Goal: Task Accomplishment & Management: Manage account settings

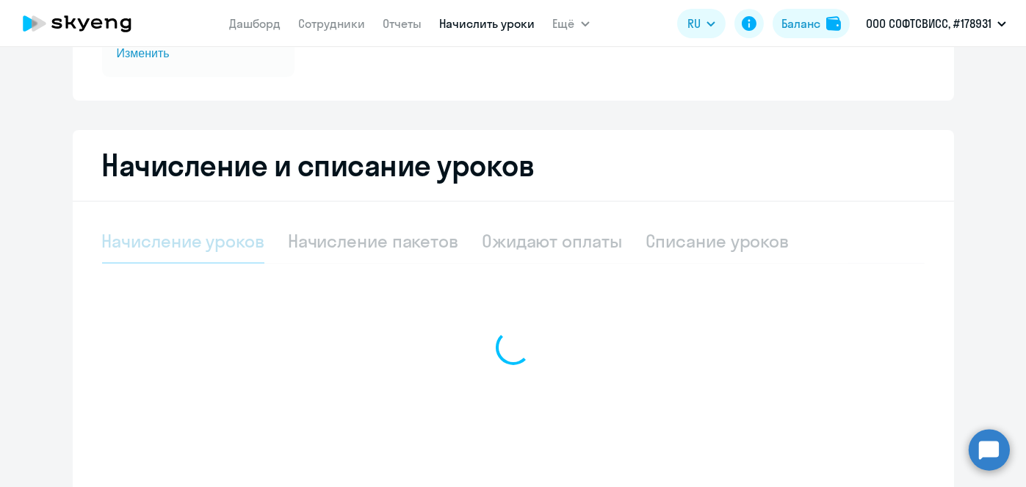
scroll to position [310, 0]
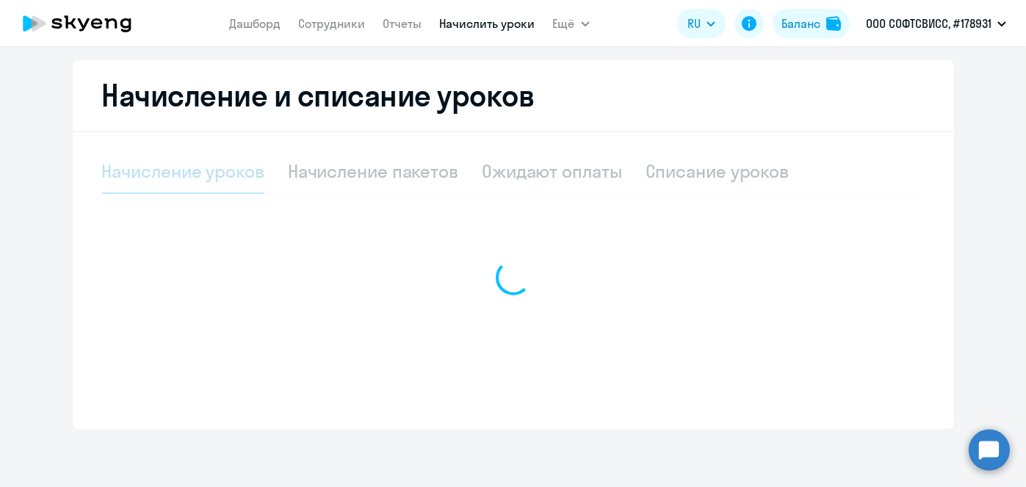
select select "10"
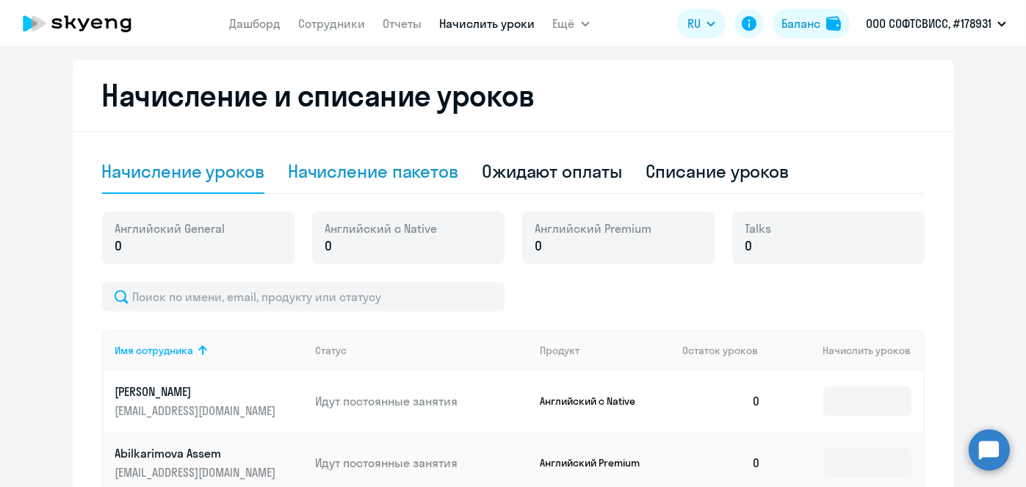
click at [400, 181] on div "Начисление пакетов" at bounding box center [373, 171] width 170 height 24
select select "10"
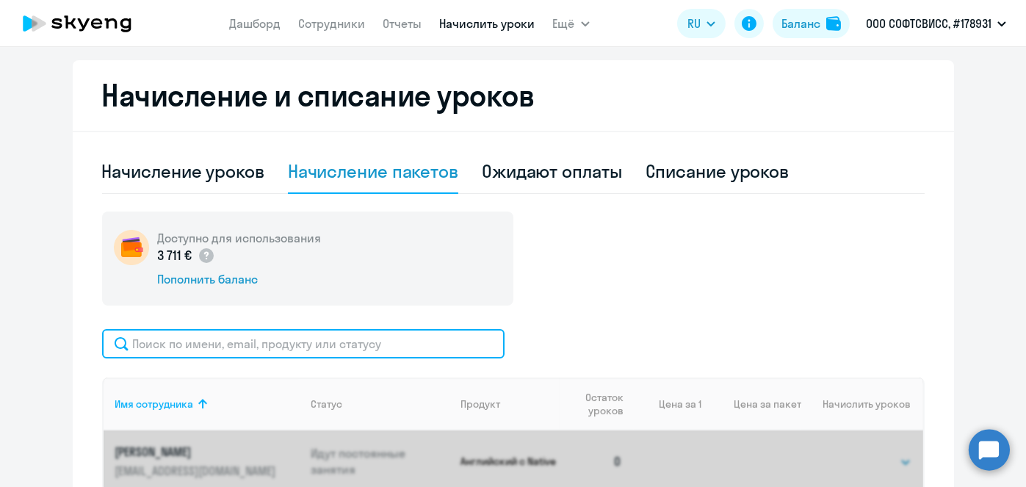
click at [347, 345] on input "text" at bounding box center [303, 343] width 402 height 29
paste input "Pachapskaya"
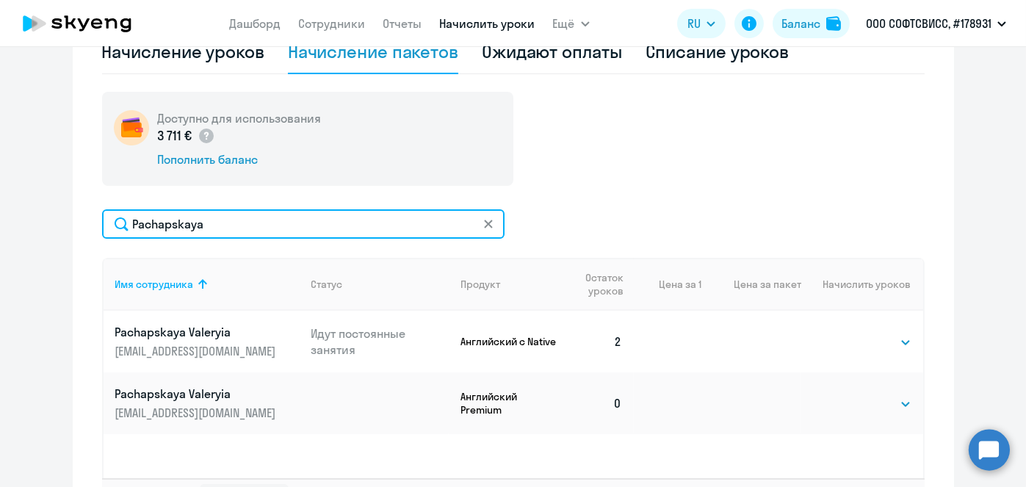
scroll to position [444, 0]
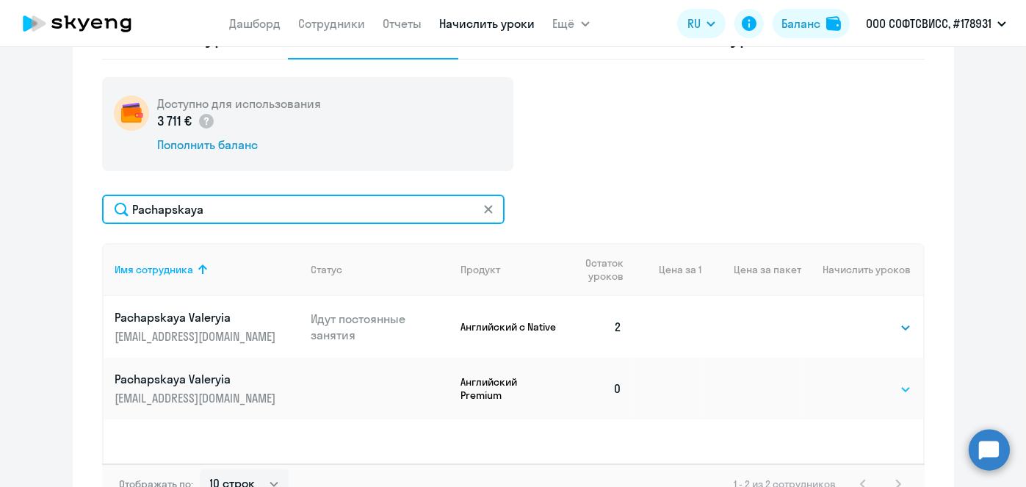
type input "Pachapskaya"
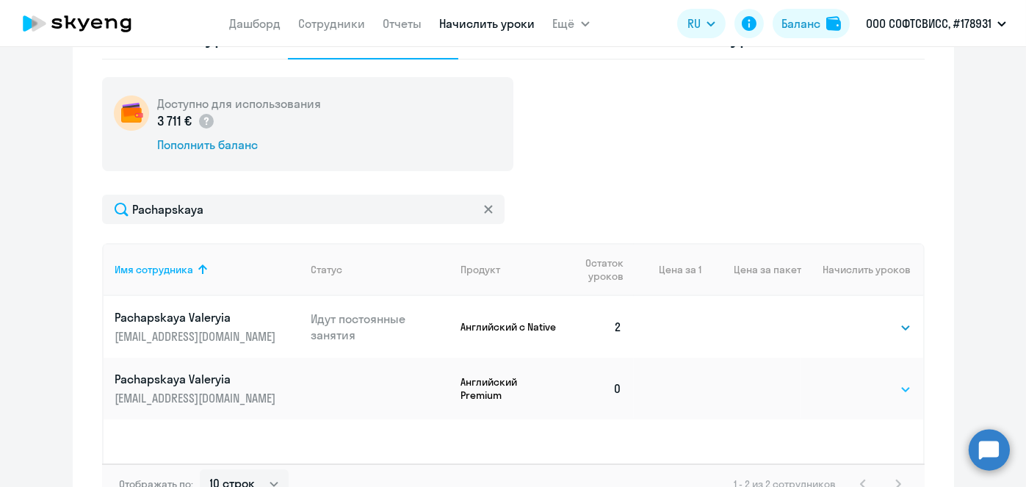
click at [892, 383] on select "Выбрать 8 16 32 64" at bounding box center [881, 389] width 60 height 18
select select "8"
click at [851, 380] on select "Выбрать 8 16 32 64" at bounding box center [881, 389] width 60 height 18
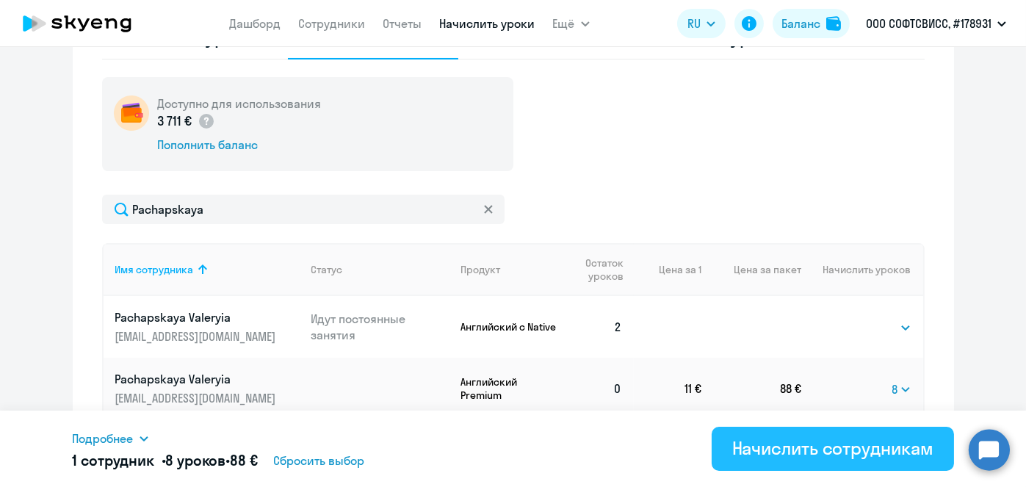
click at [845, 447] on div "Начислить сотрудникам" at bounding box center [832, 448] width 201 height 24
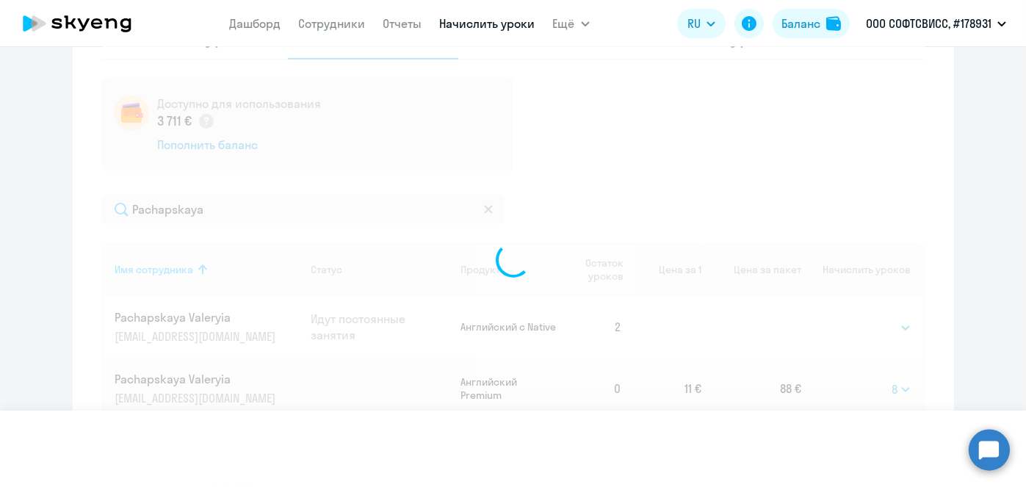
select select
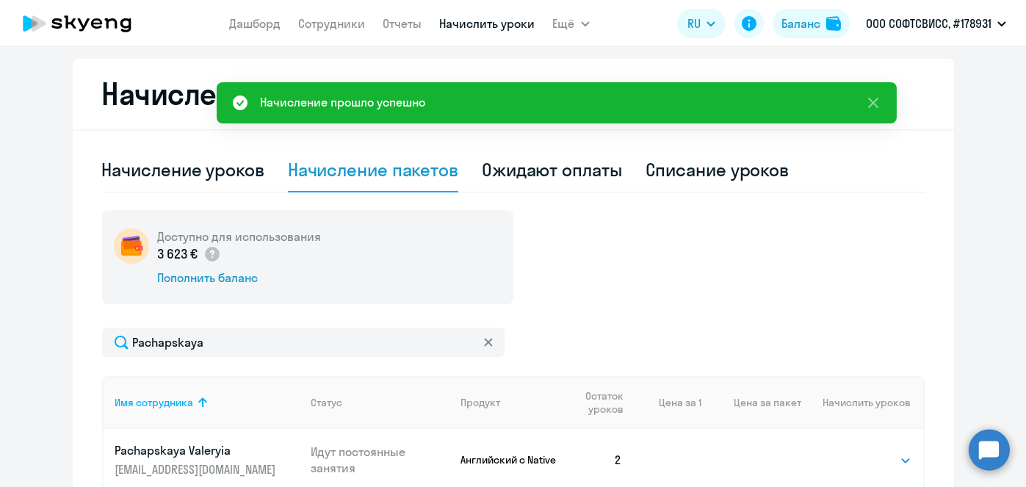
scroll to position [306, 0]
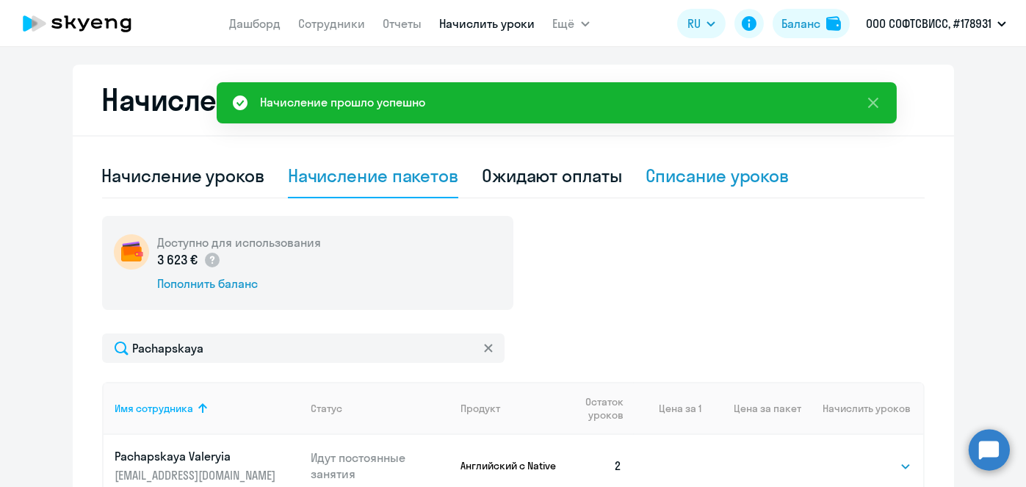
click at [768, 188] on div "Списание уроков" at bounding box center [718, 176] width 144 height 44
select select "10"
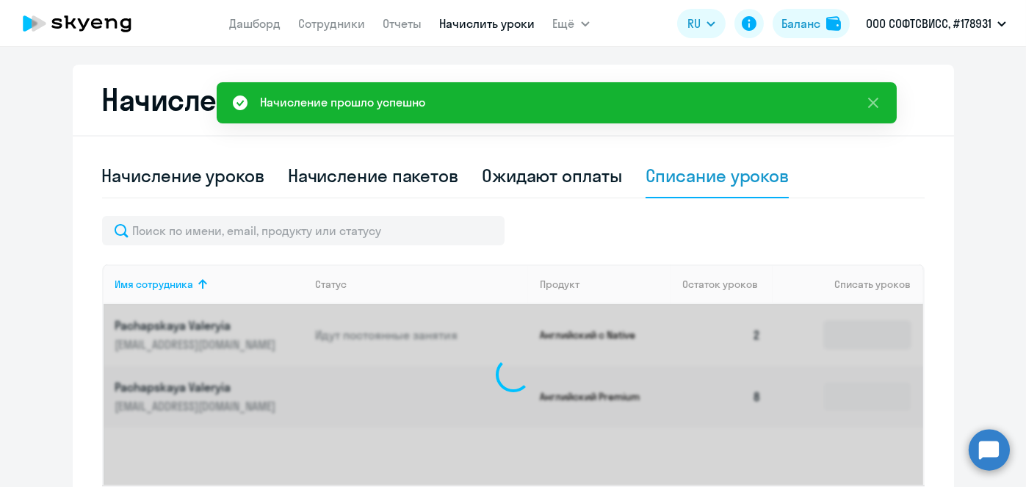
click at [749, 184] on div "Списание уроков" at bounding box center [718, 176] width 144 height 24
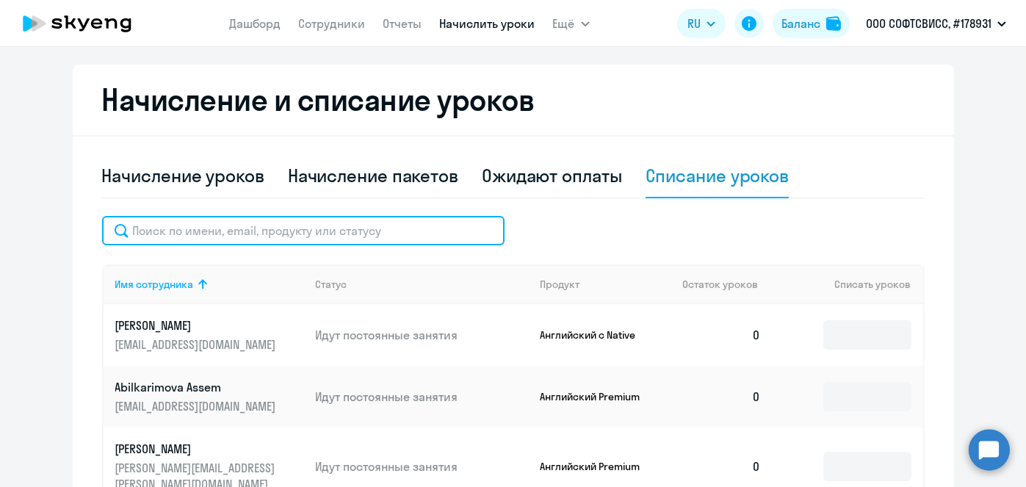
click at [383, 236] on input "text" at bounding box center [303, 230] width 402 height 29
paste input "Pachapskaya"
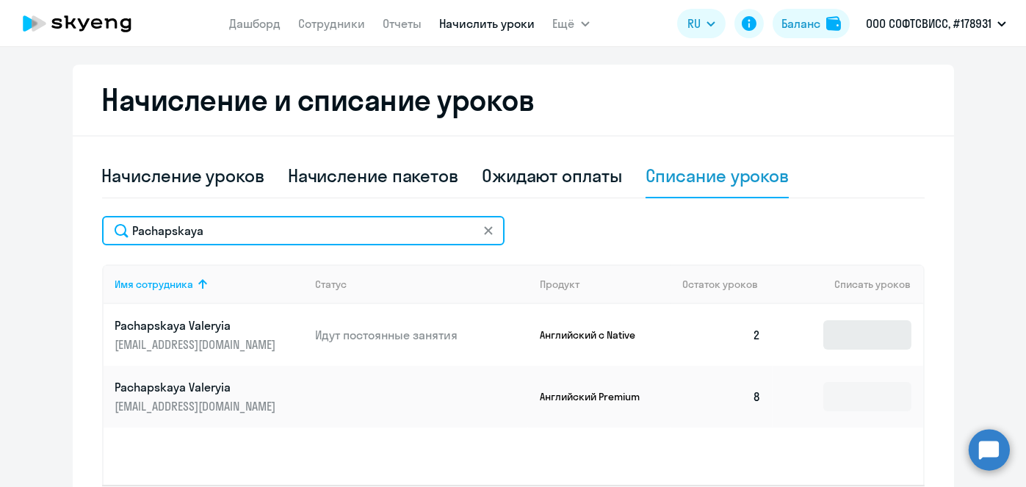
type input "Pachapskaya"
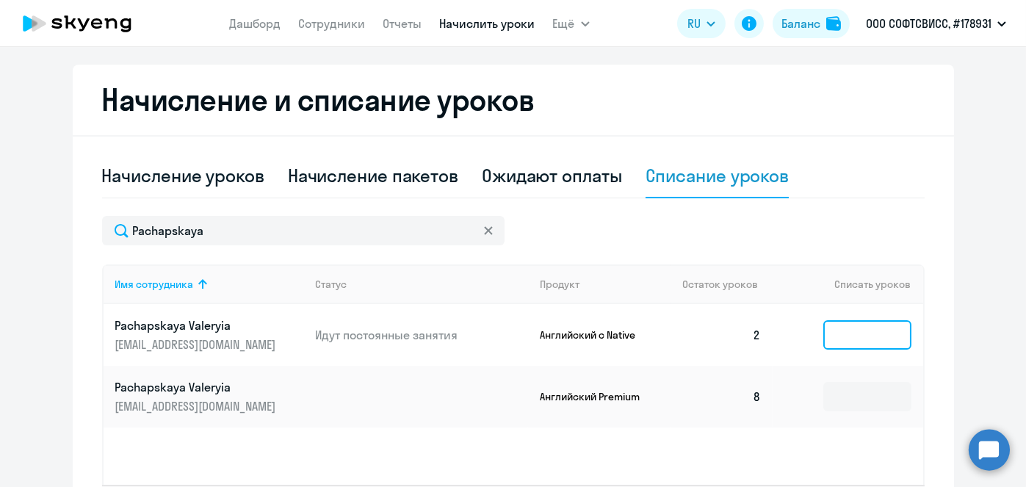
click at [864, 330] on input at bounding box center [867, 334] width 88 height 29
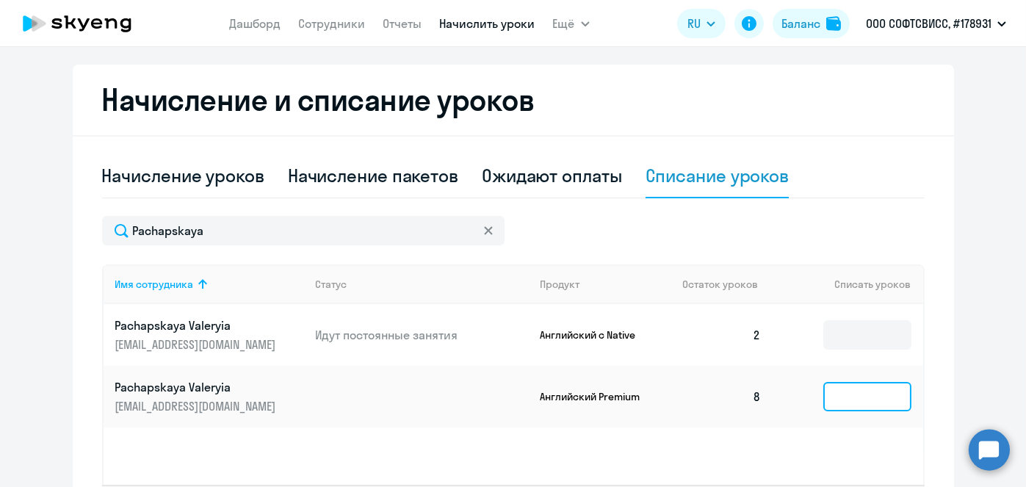
click at [867, 390] on input at bounding box center [867, 396] width 88 height 29
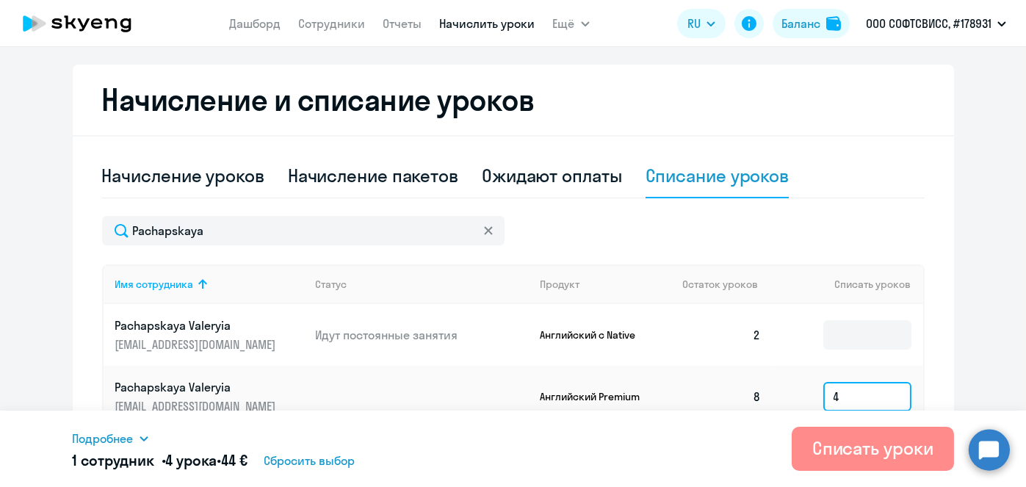
type input "4"
click at [864, 453] on div "Списать уроки" at bounding box center [872, 448] width 121 height 24
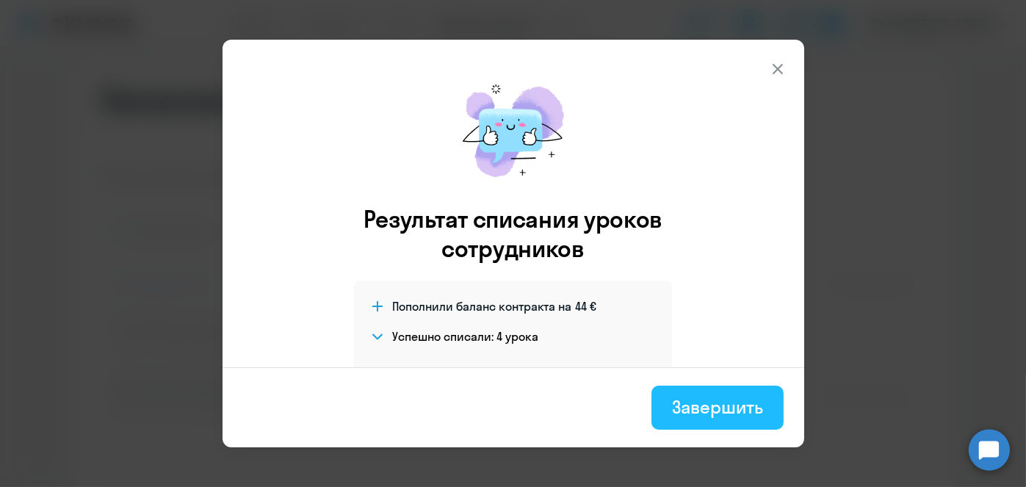
click at [736, 415] on div "Завершить" at bounding box center [717, 407] width 90 height 24
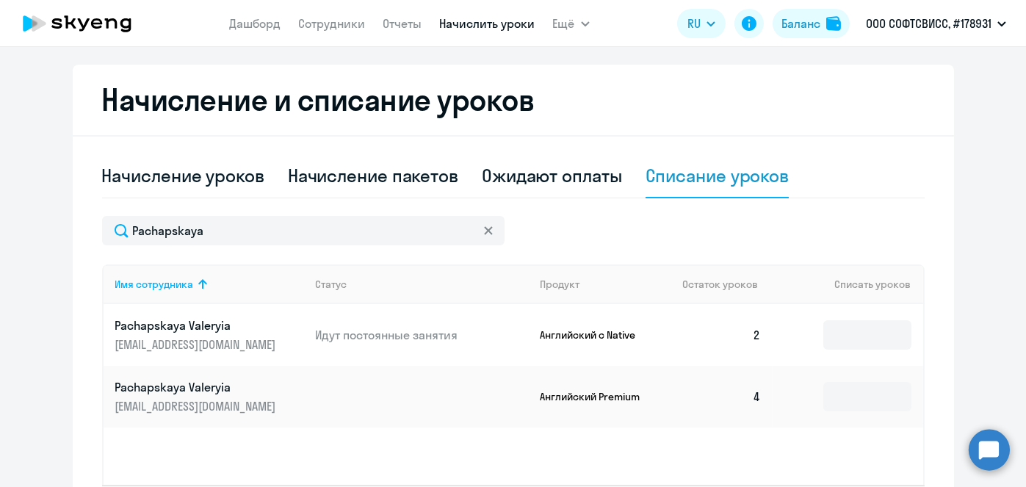
scroll to position [0, 0]
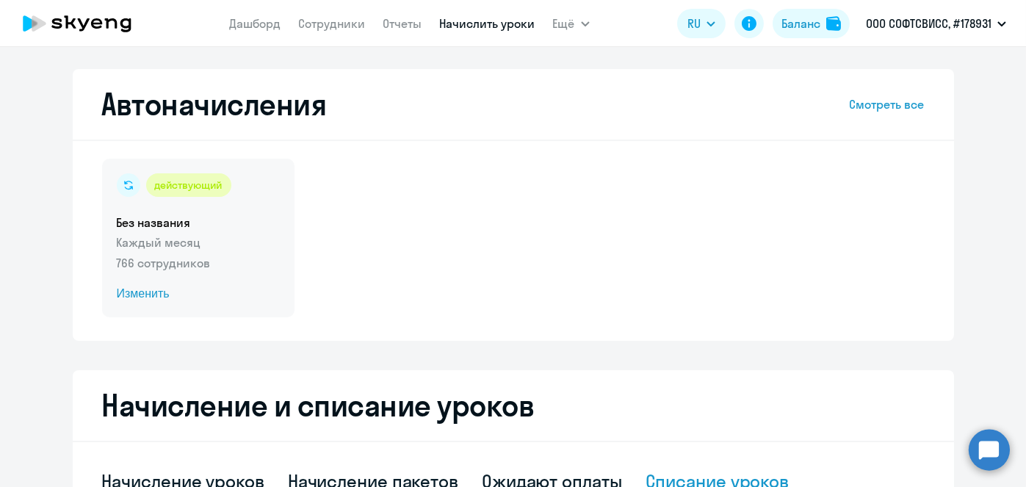
click at [148, 297] on span "Изменить" at bounding box center [198, 294] width 163 height 18
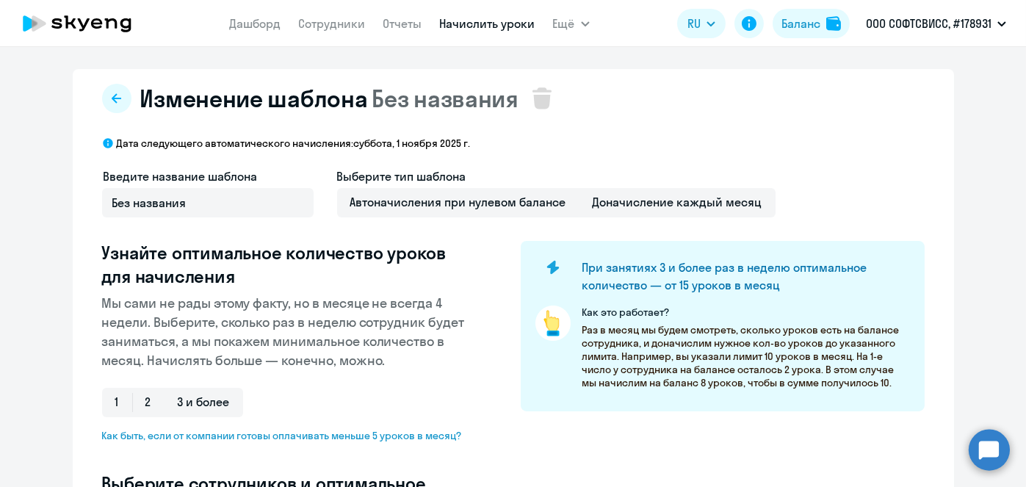
scroll to position [385, 0]
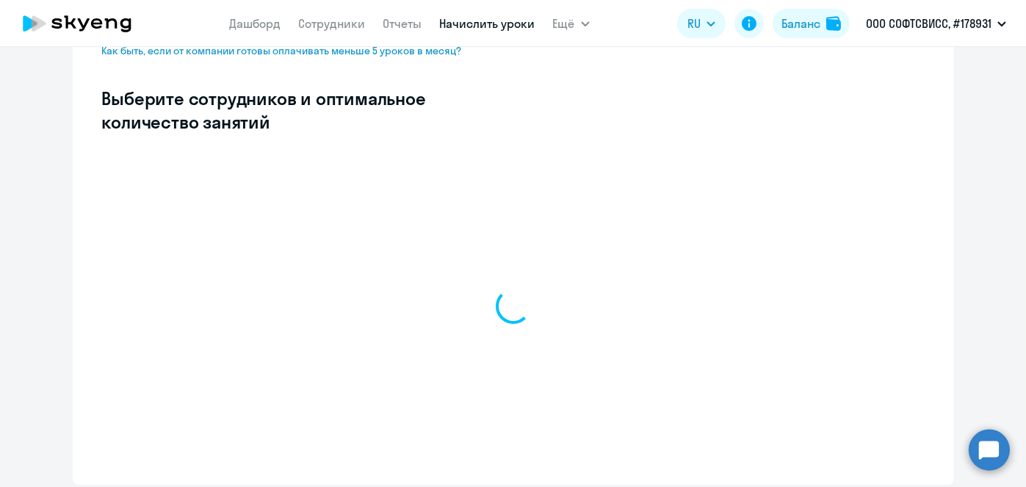
select select "10"
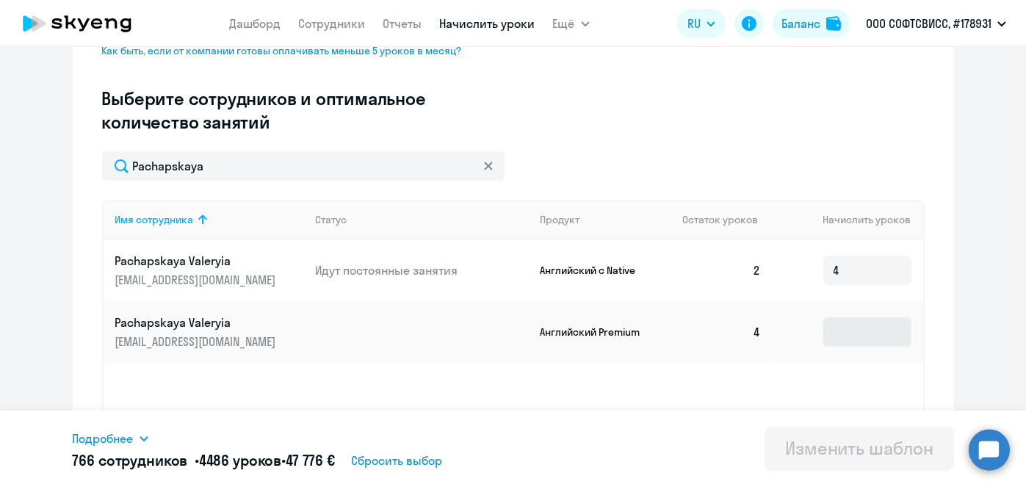
type input "Pachapskaya"
click at [873, 322] on input at bounding box center [867, 331] width 88 height 29
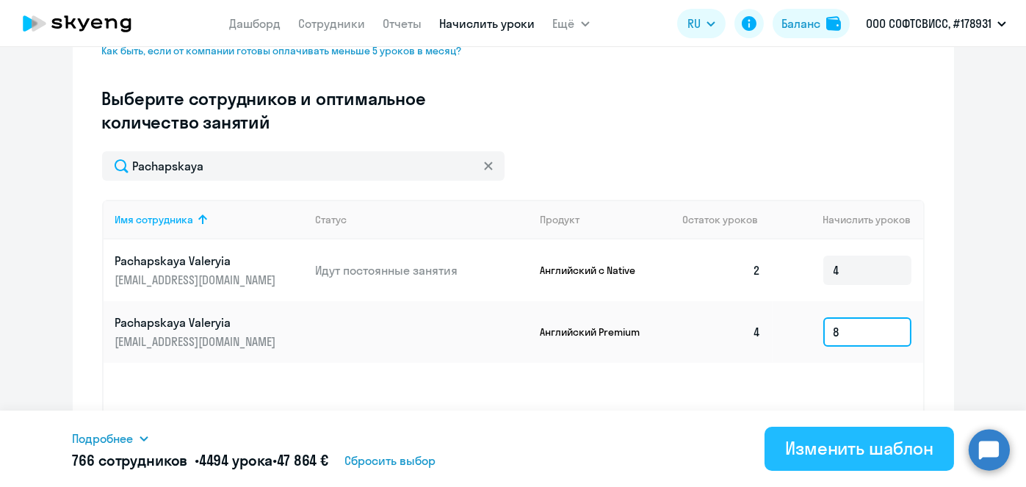
type input "8"
click at [820, 459] on div "Изменить шаблон" at bounding box center [859, 448] width 148 height 24
